Goal: Information Seeking & Learning: Learn about a topic

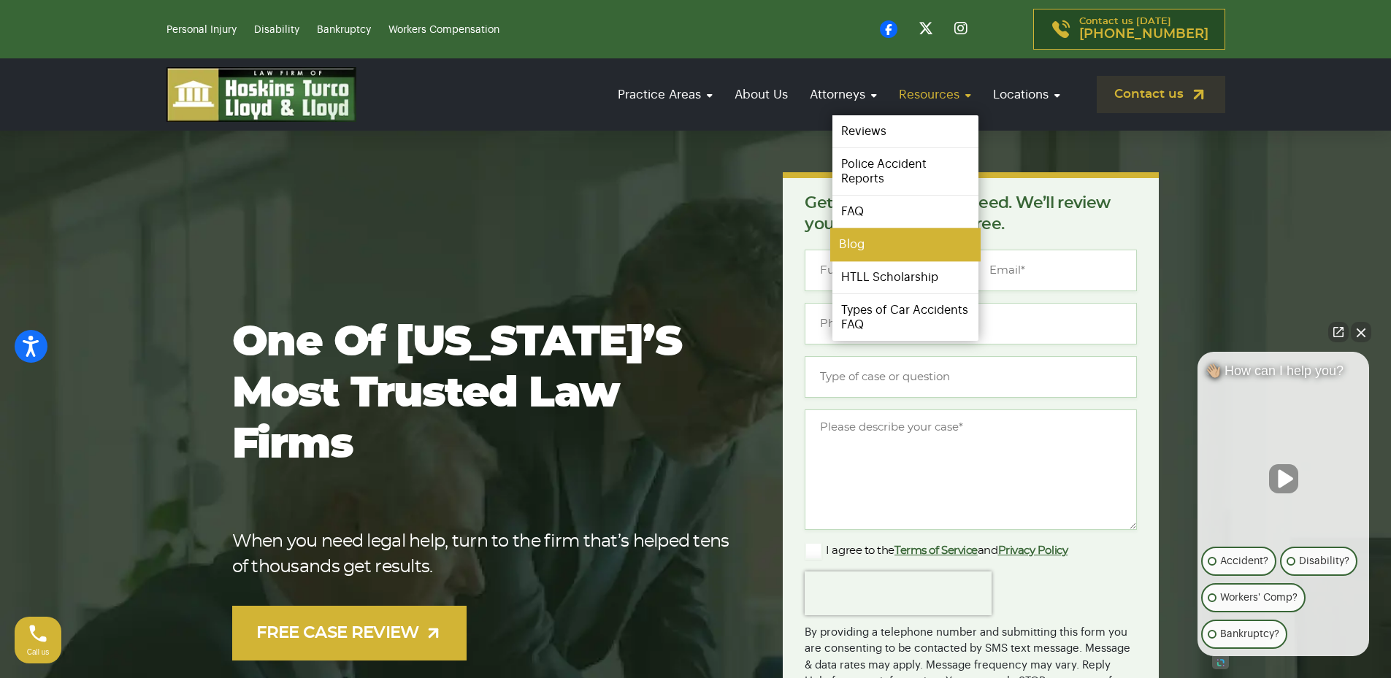
click at [856, 246] on link "Blog" at bounding box center [905, 245] width 150 height 33
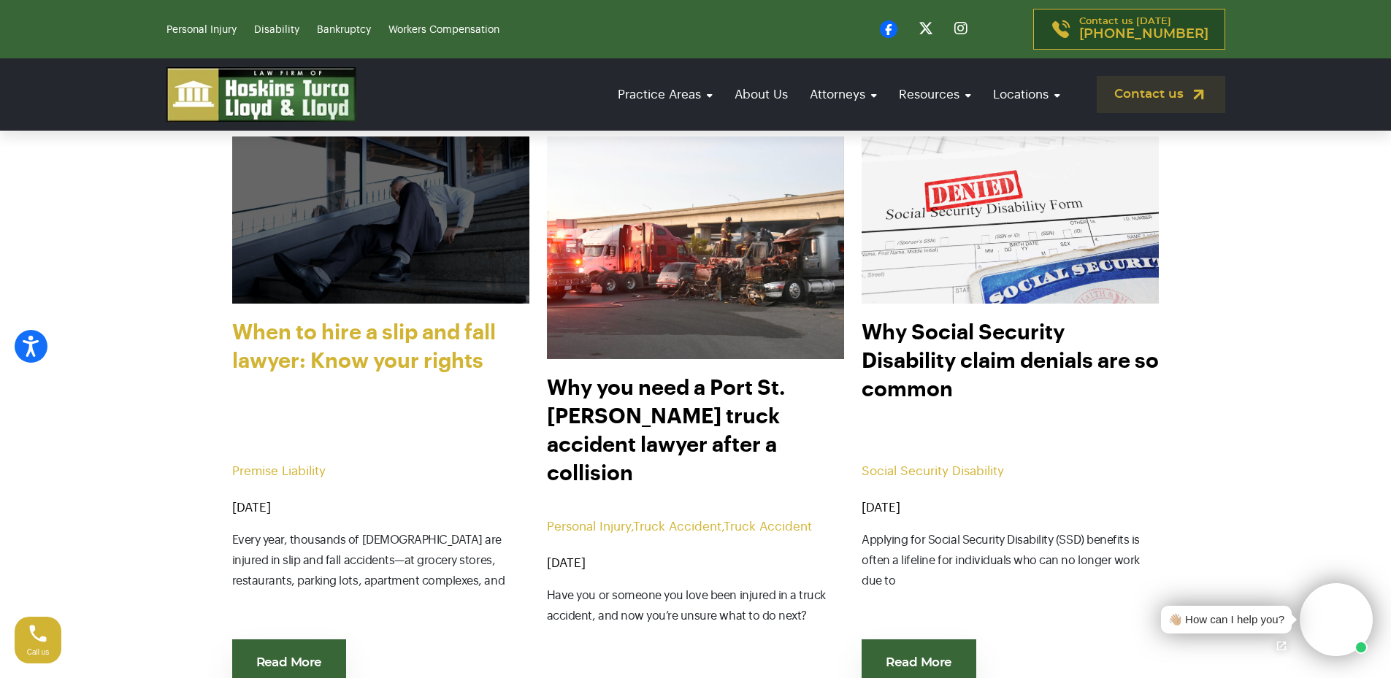
scroll to position [608, 0]
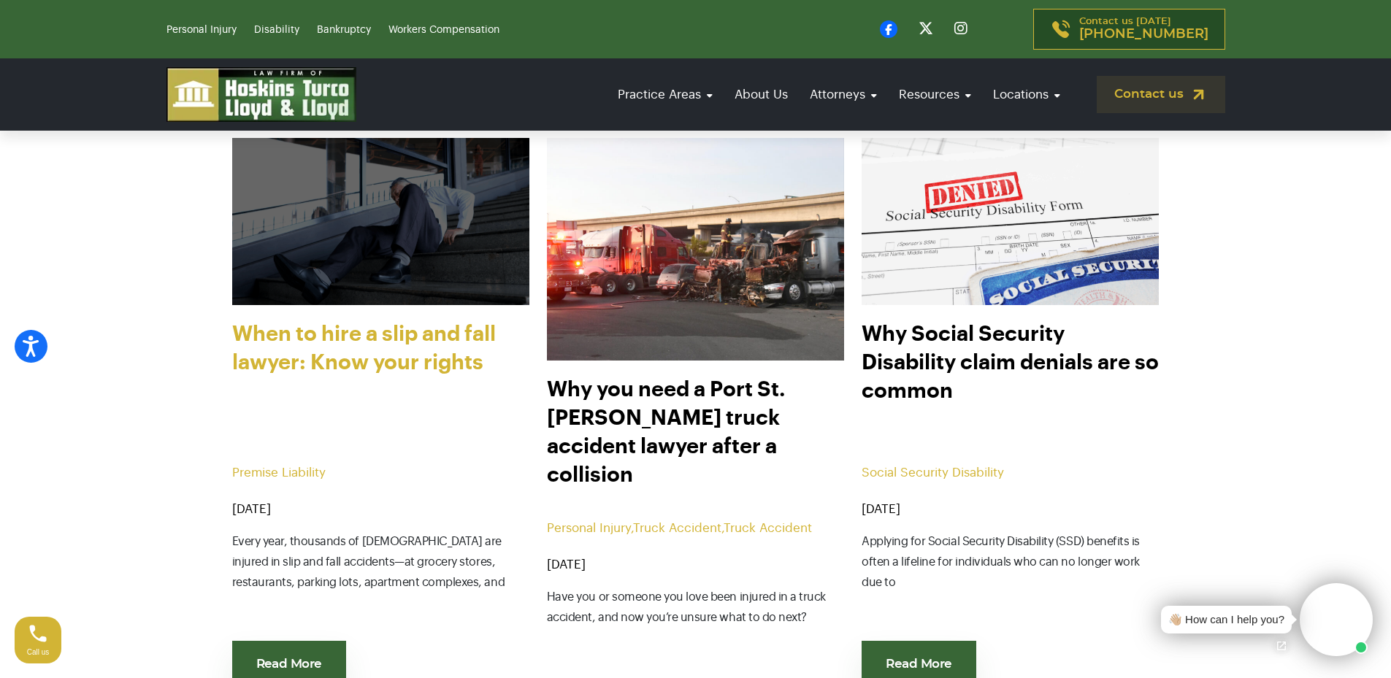
click at [407, 363] on link "When to hire a slip and fall lawyer: Know your rights" at bounding box center [380, 385] width 297 height 131
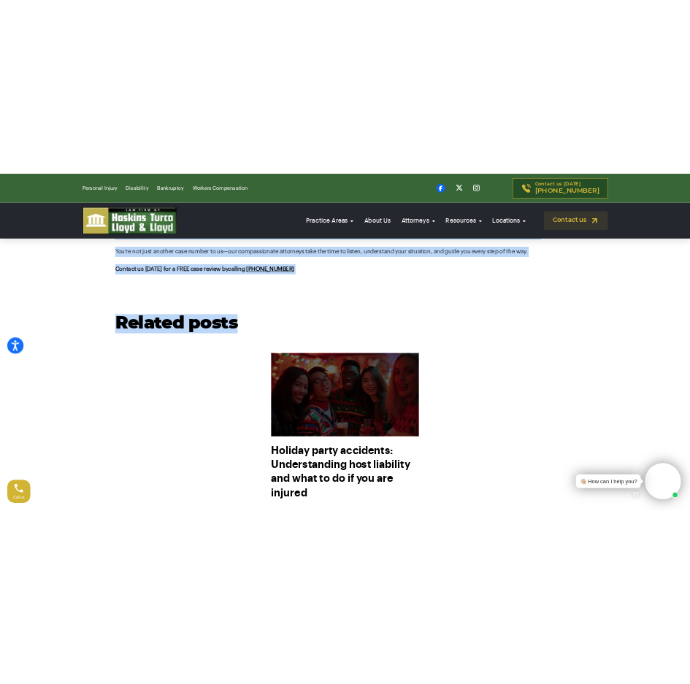
scroll to position [1582, 0]
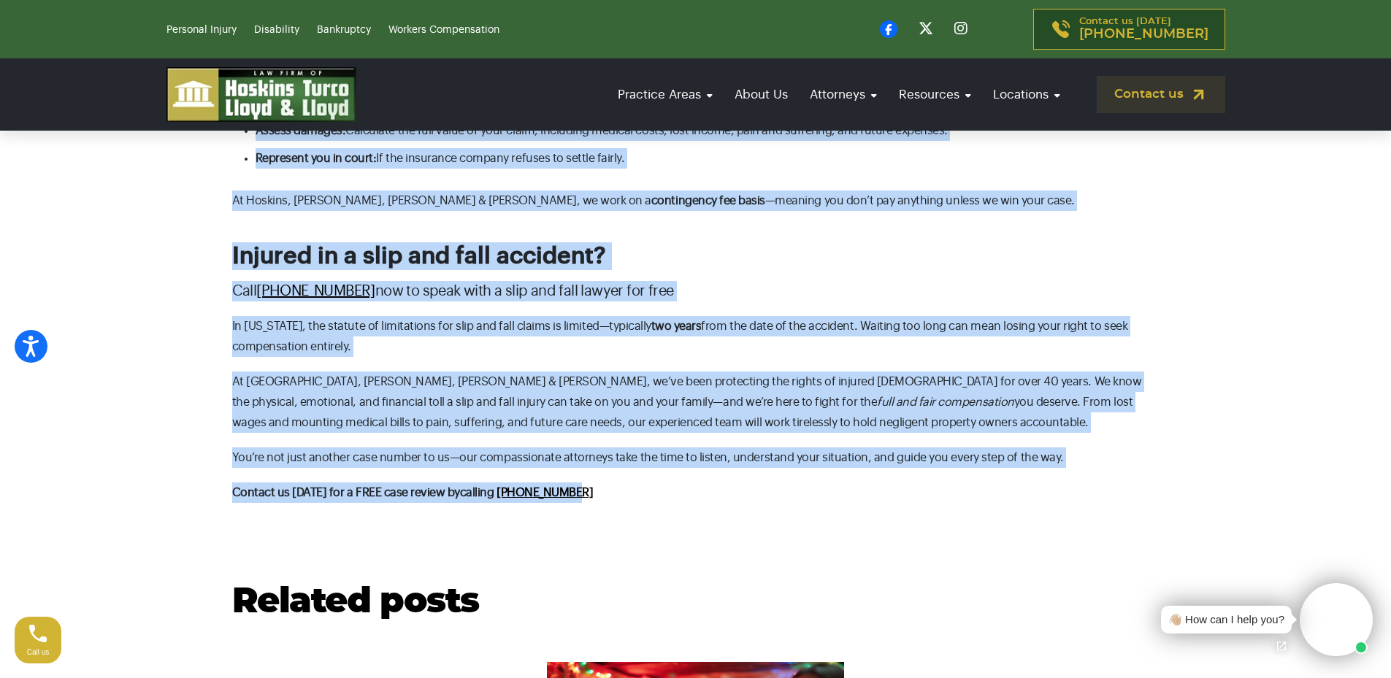
drag, startPoint x: 232, startPoint y: 217, endPoint x: 603, endPoint y: 502, distance: 468.0
copy body "When to hire a slip and fall lawyer: Know your rights Premise Liability Posted …"
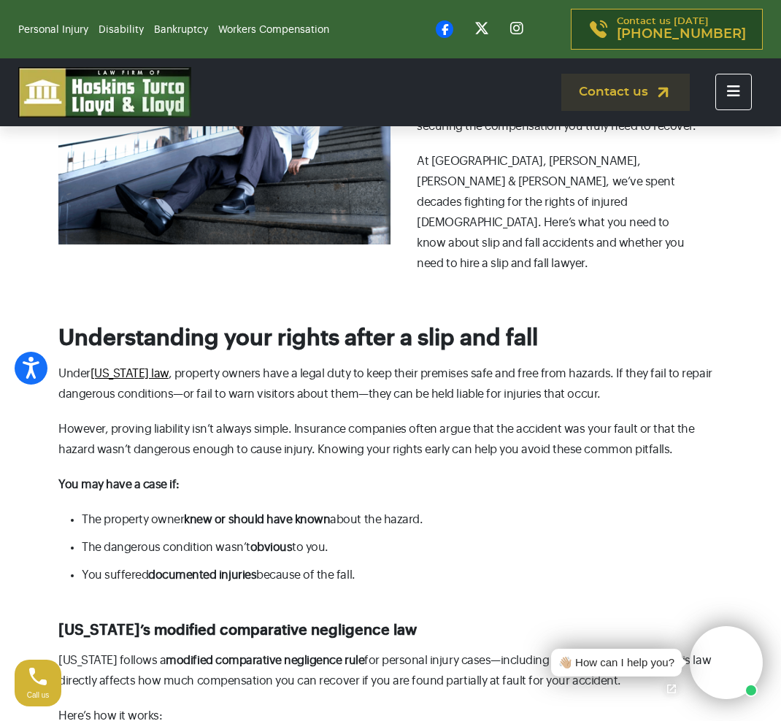
scroll to position [0, 0]
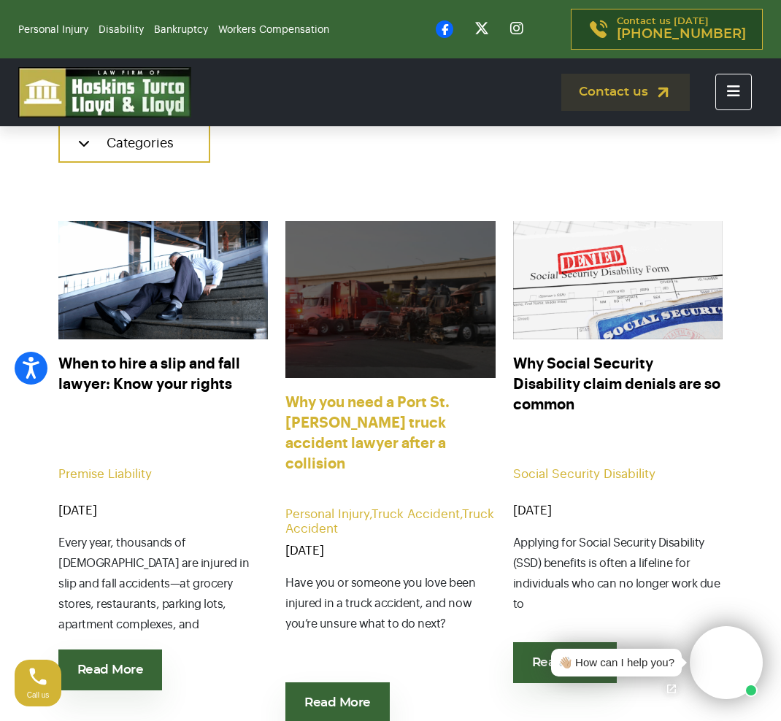
scroll to position [486, 0]
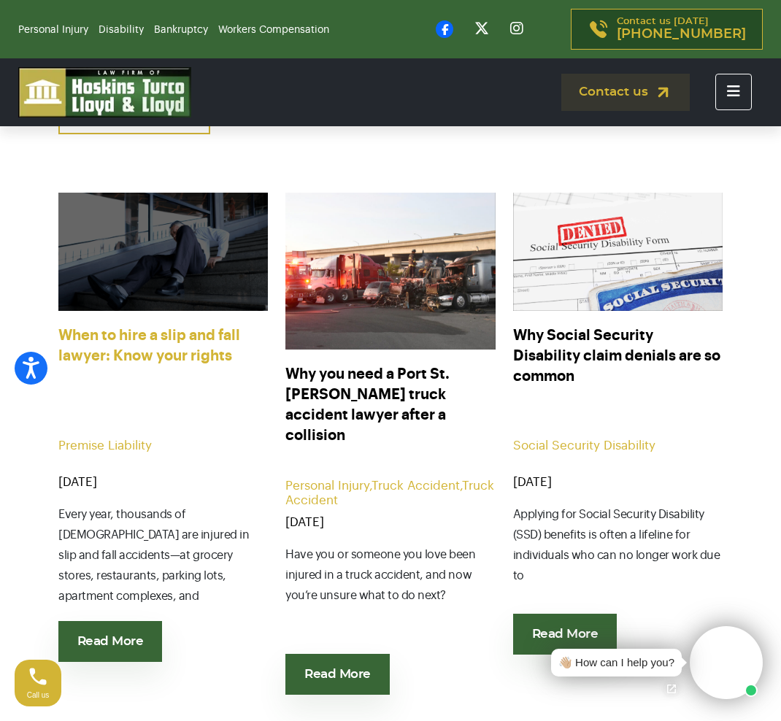
click at [169, 345] on link "When to hire a slip and fall lawyer: Know your rights" at bounding box center [163, 357] width 210 height 62
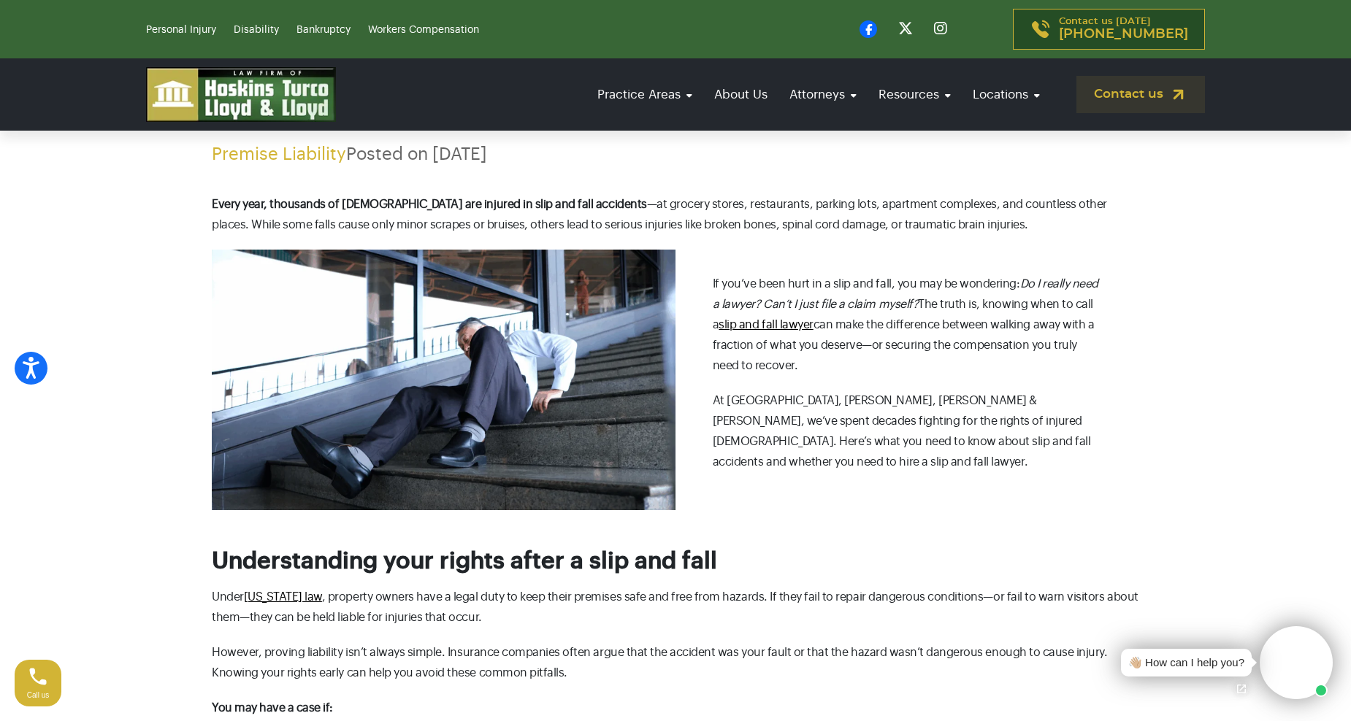
scroll to position [122, 0]
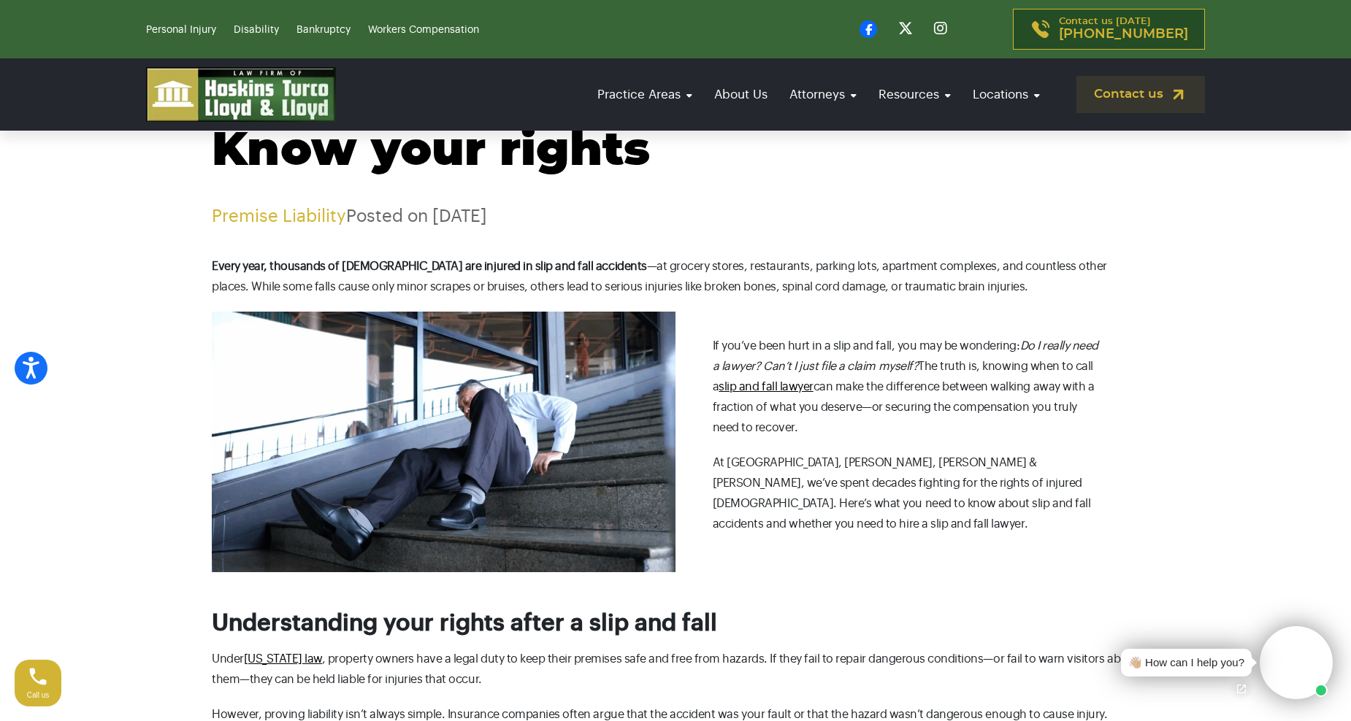
click at [780, 205] on div "When to hire a slip and fall lawyer: Know your rights Premise Liability Posted …" at bounding box center [675, 150] width 964 height 153
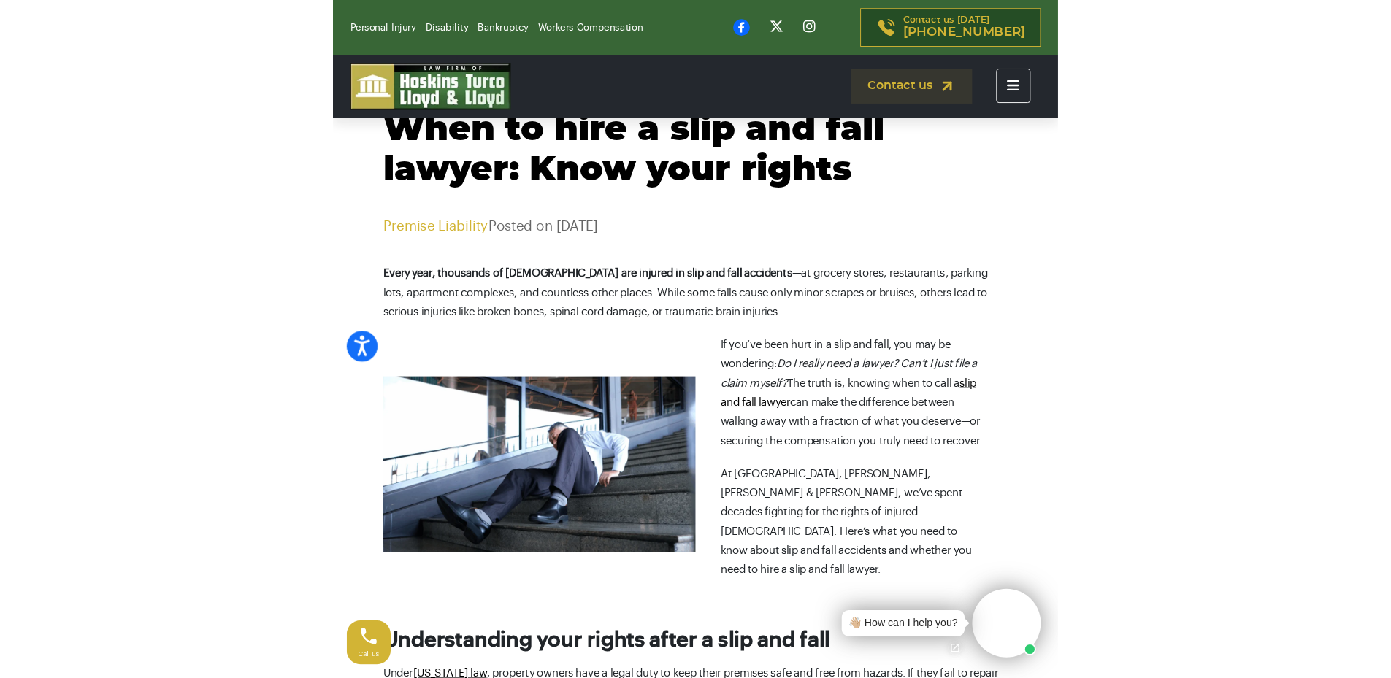
scroll to position [0, 0]
